Goal: Navigation & Orientation: Find specific page/section

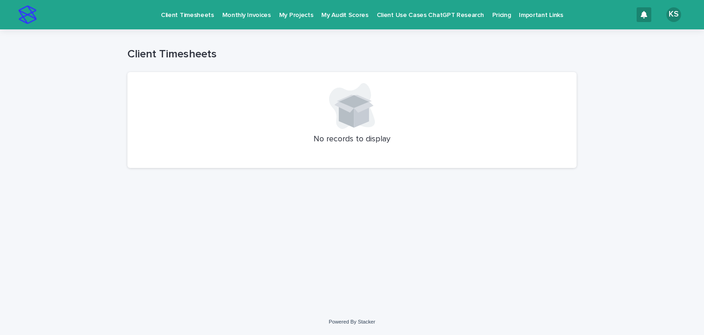
click at [195, 8] on p "Client Timesheets" at bounding box center [187, 9] width 53 height 19
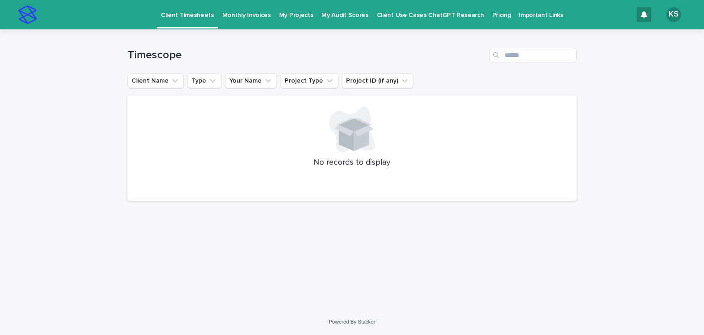
click at [222, 15] on p "Monthly Invoices" at bounding box center [246, 9] width 49 height 19
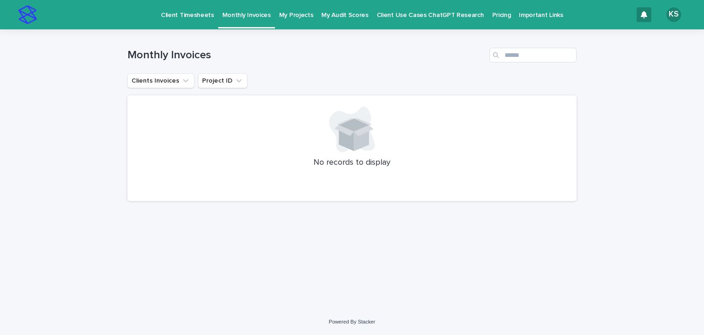
click at [279, 18] on p "My Projects" at bounding box center [296, 9] width 34 height 19
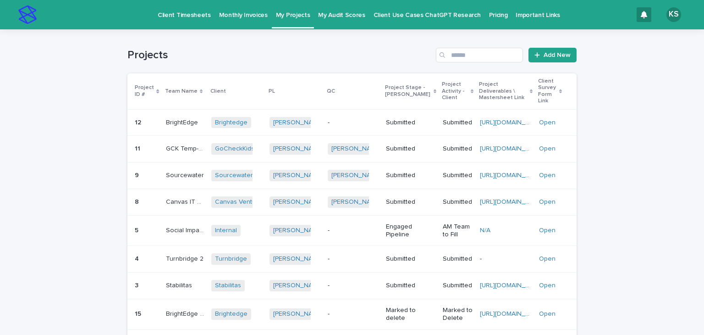
click at [330, 12] on p "My Audit Scores" at bounding box center [341, 9] width 47 height 19
